Goal: Task Accomplishment & Management: Manage account settings

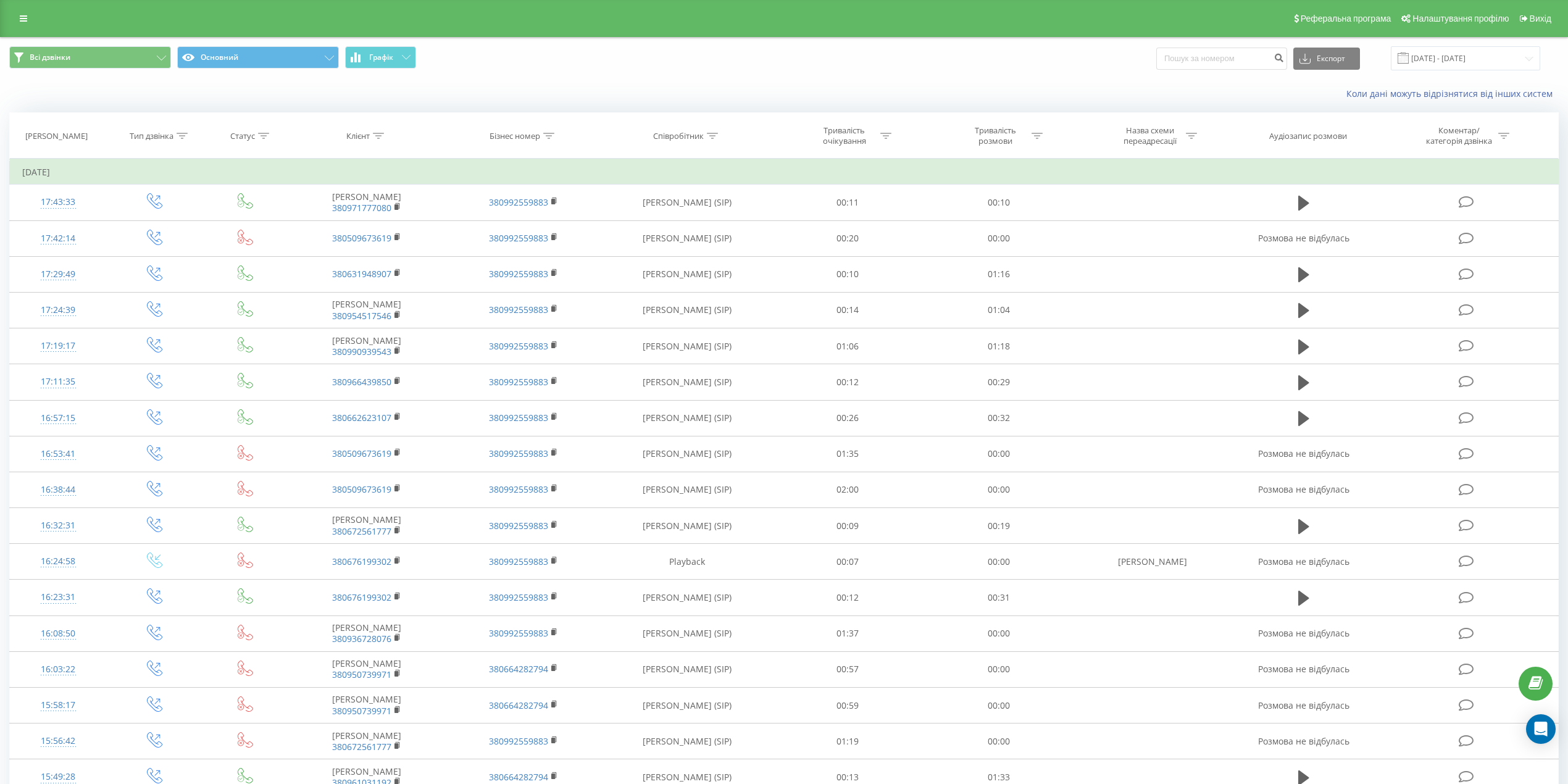
click at [34, 20] on div "Реферальна програма Налаштування профілю Вихід" at bounding box center [784, 18] width 1568 height 37
click at [23, 16] on icon at bounding box center [23, 18] width 7 height 8
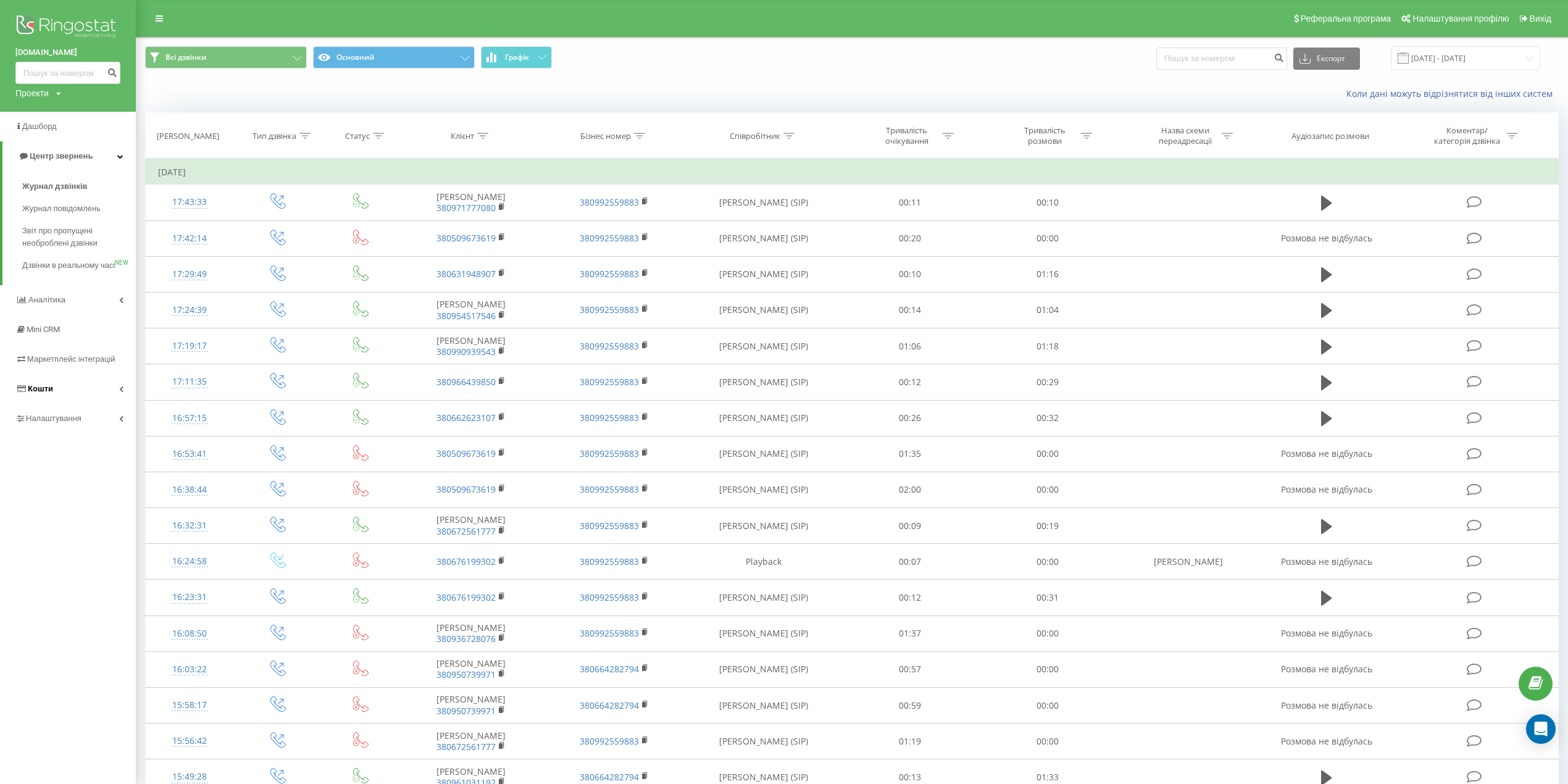
click at [38, 393] on span "Кошти" at bounding box center [40, 388] width 25 height 9
click at [56, 307] on span "Історія транзакцій" at bounding box center [58, 305] width 71 height 12
